Goal: Check status: Check status

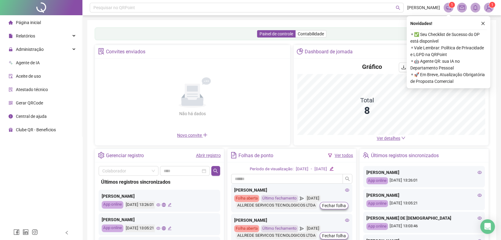
click at [489, 8] on img at bounding box center [488, 7] width 9 height 9
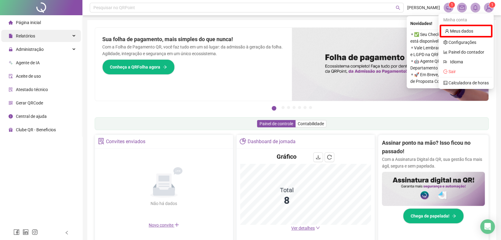
click at [26, 37] on span "Relatórios" at bounding box center [25, 36] width 19 height 5
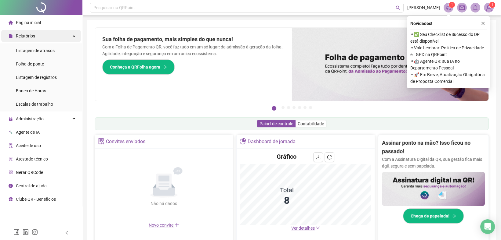
click at [31, 36] on span "Relatórios" at bounding box center [25, 36] width 19 height 5
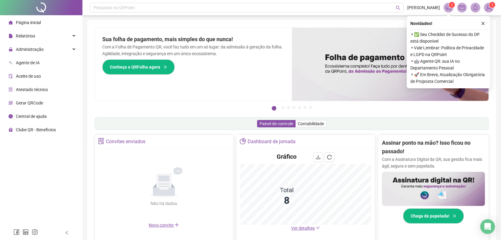
click at [31, 20] on span "Página inicial" at bounding box center [28, 22] width 25 height 5
click at [25, 50] on span "Administração" at bounding box center [30, 49] width 28 height 5
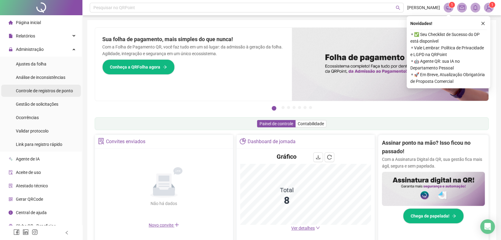
click at [31, 92] on span "Controle de registros de ponto" at bounding box center [44, 90] width 57 height 5
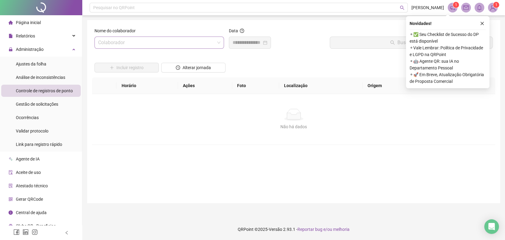
click at [109, 43] on input "search" at bounding box center [156, 43] width 117 height 12
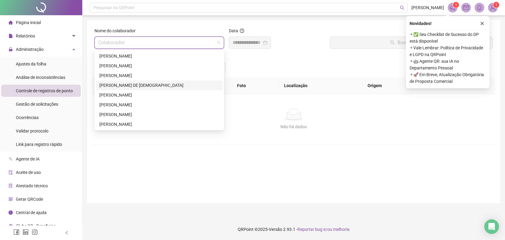
click at [108, 82] on div "[PERSON_NAME] DE [DEMOGRAPHIC_DATA]" at bounding box center [159, 85] width 120 height 7
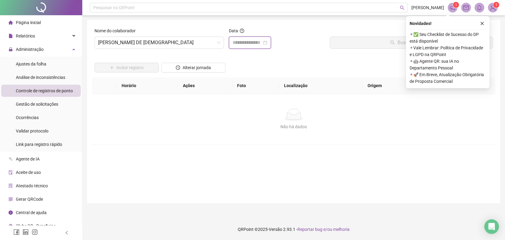
click at [248, 43] on input at bounding box center [247, 42] width 29 height 7
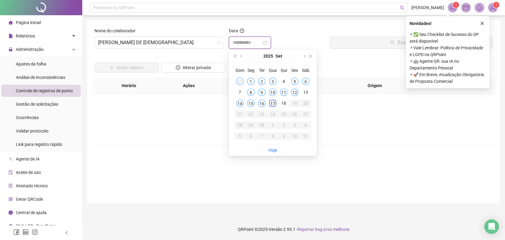
type input "**********"
click at [275, 101] on div "17" at bounding box center [272, 103] width 7 height 7
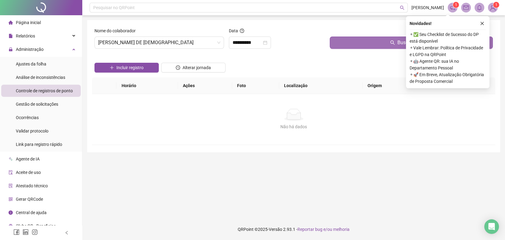
click at [348, 47] on button "Buscar registros" at bounding box center [411, 43] width 163 height 12
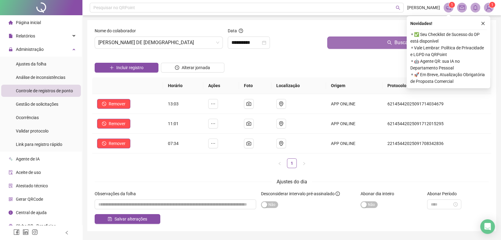
click at [348, 47] on button "Buscar registros" at bounding box center [407, 43] width 161 height 12
